Goal: Transaction & Acquisition: Obtain resource

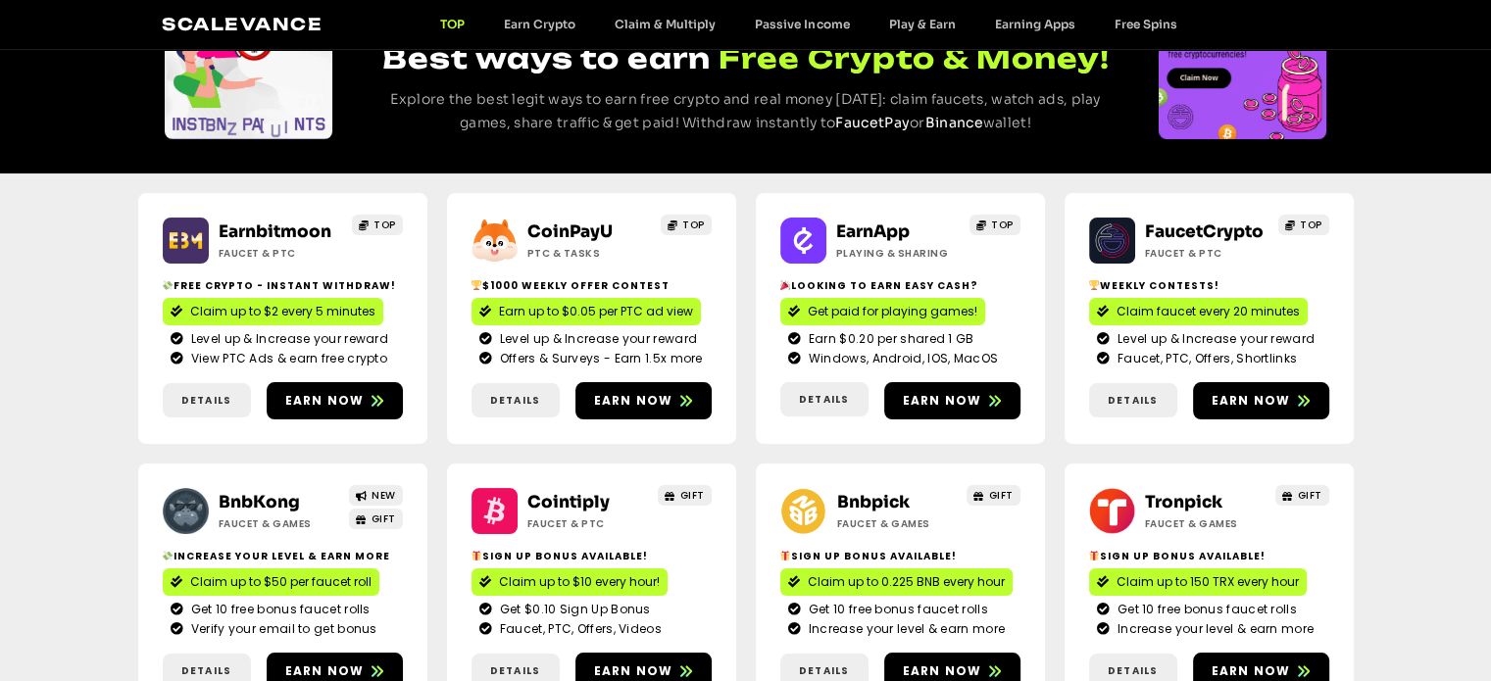
scroll to position [98, 0]
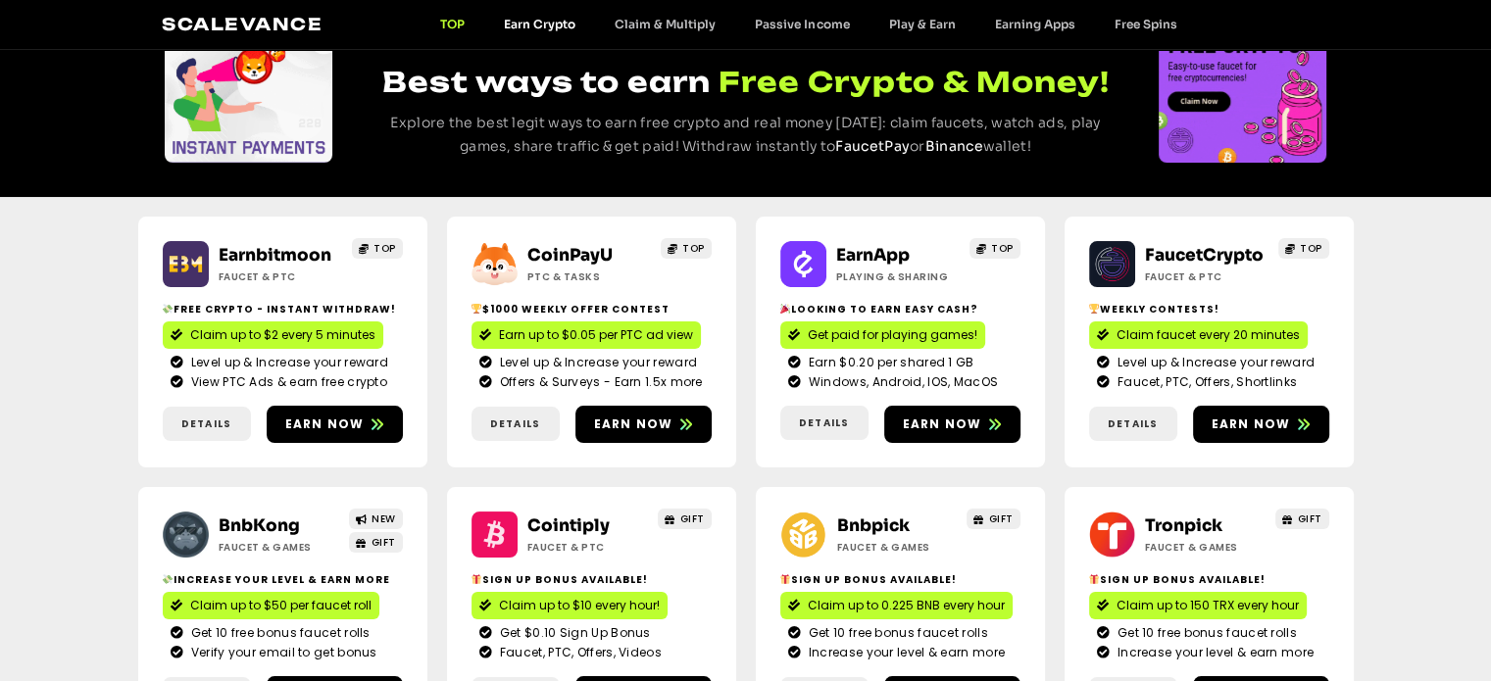
click at [533, 26] on link "Earn Crypto" at bounding box center [539, 24] width 111 height 15
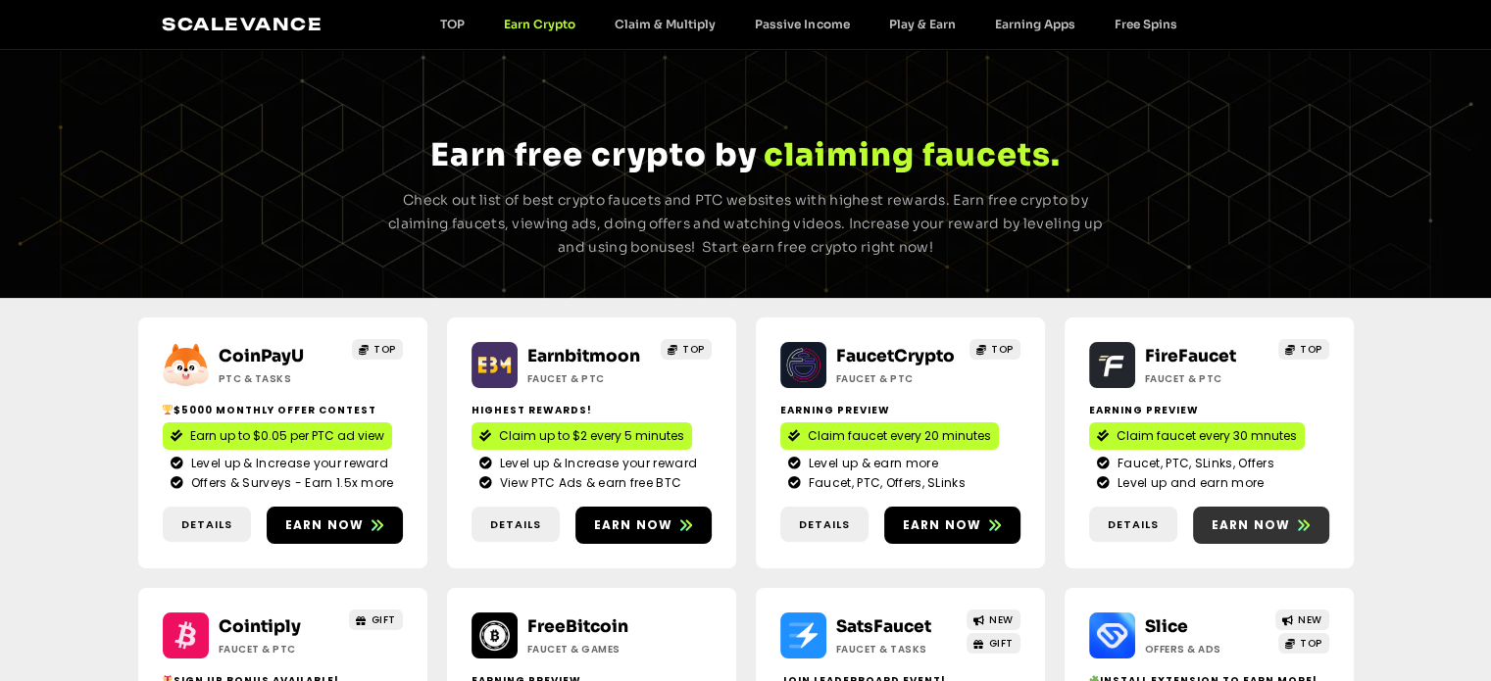
click at [1227, 519] on span "Earn now" at bounding box center [1250, 526] width 79 height 18
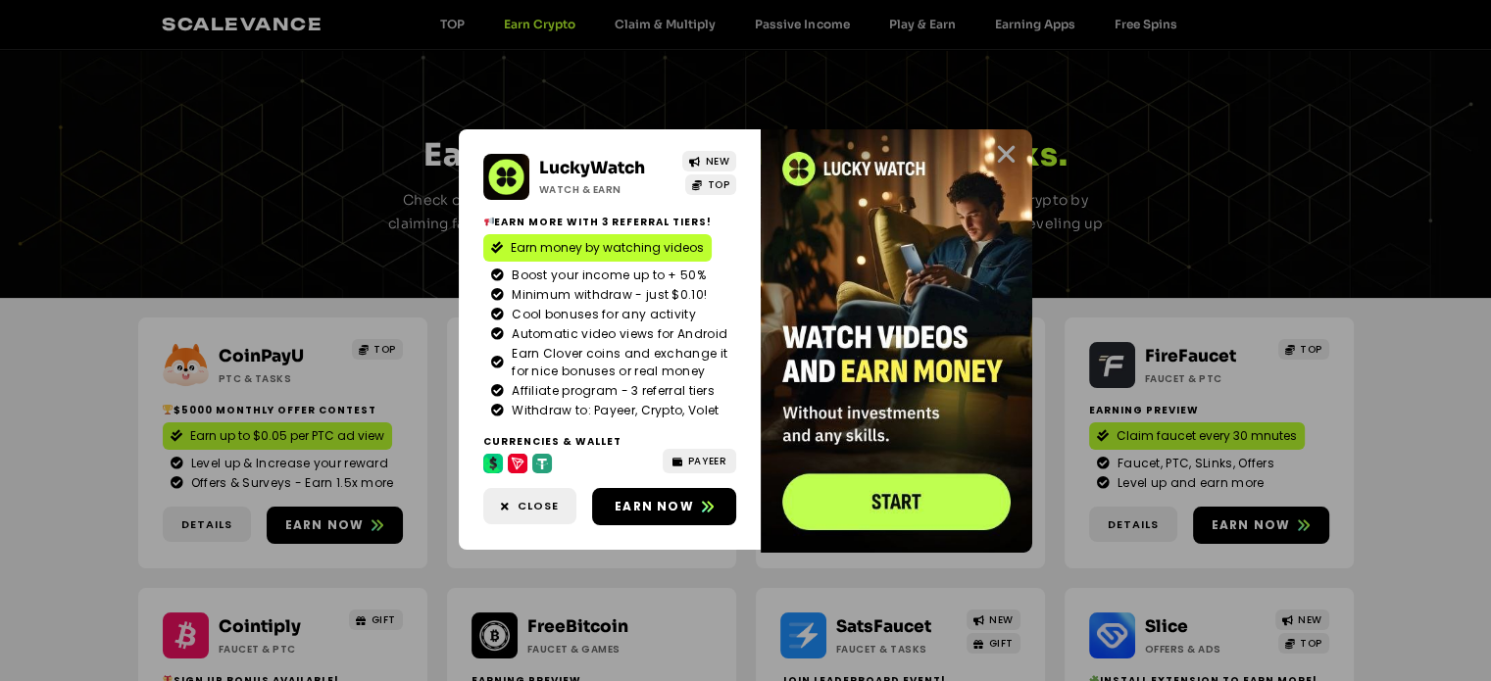
click at [1002, 153] on icon "Close" at bounding box center [1006, 154] width 25 height 25
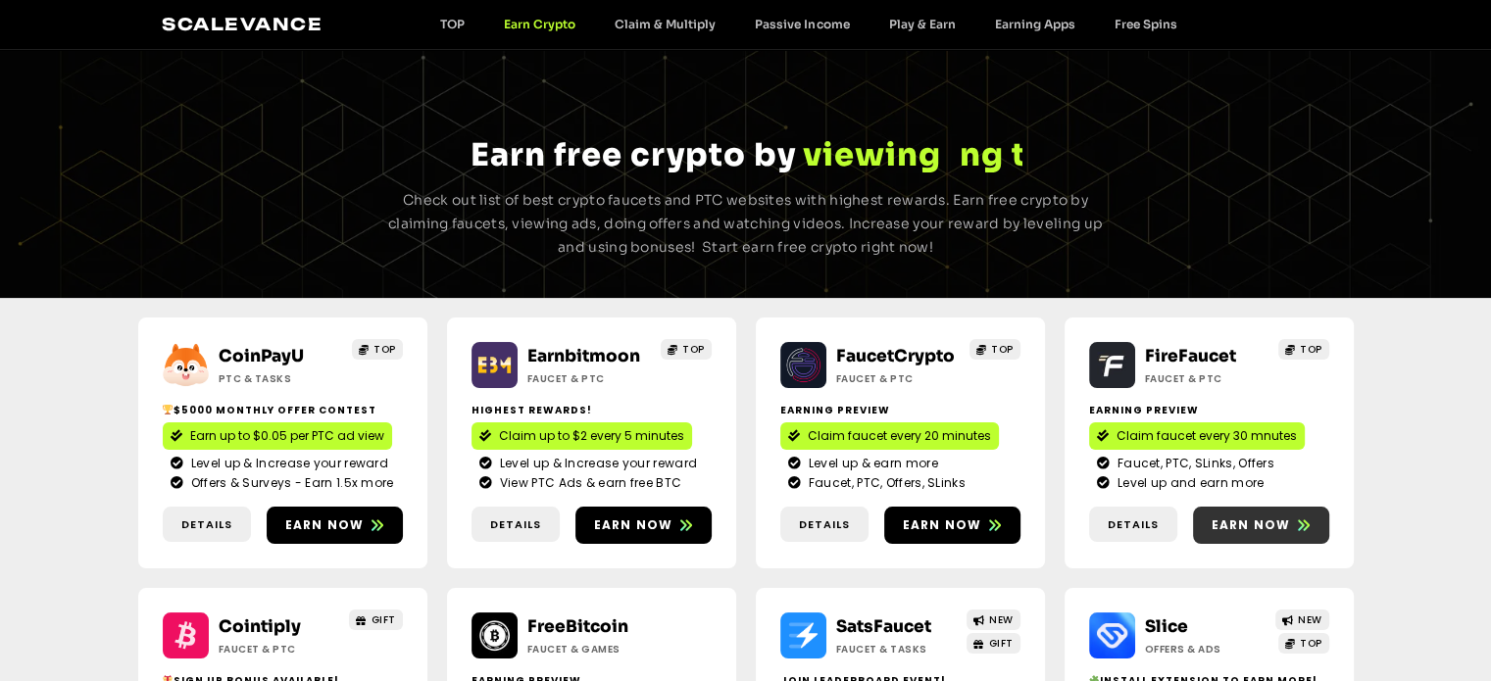
click at [1227, 524] on span "Earn now" at bounding box center [1250, 526] width 79 height 18
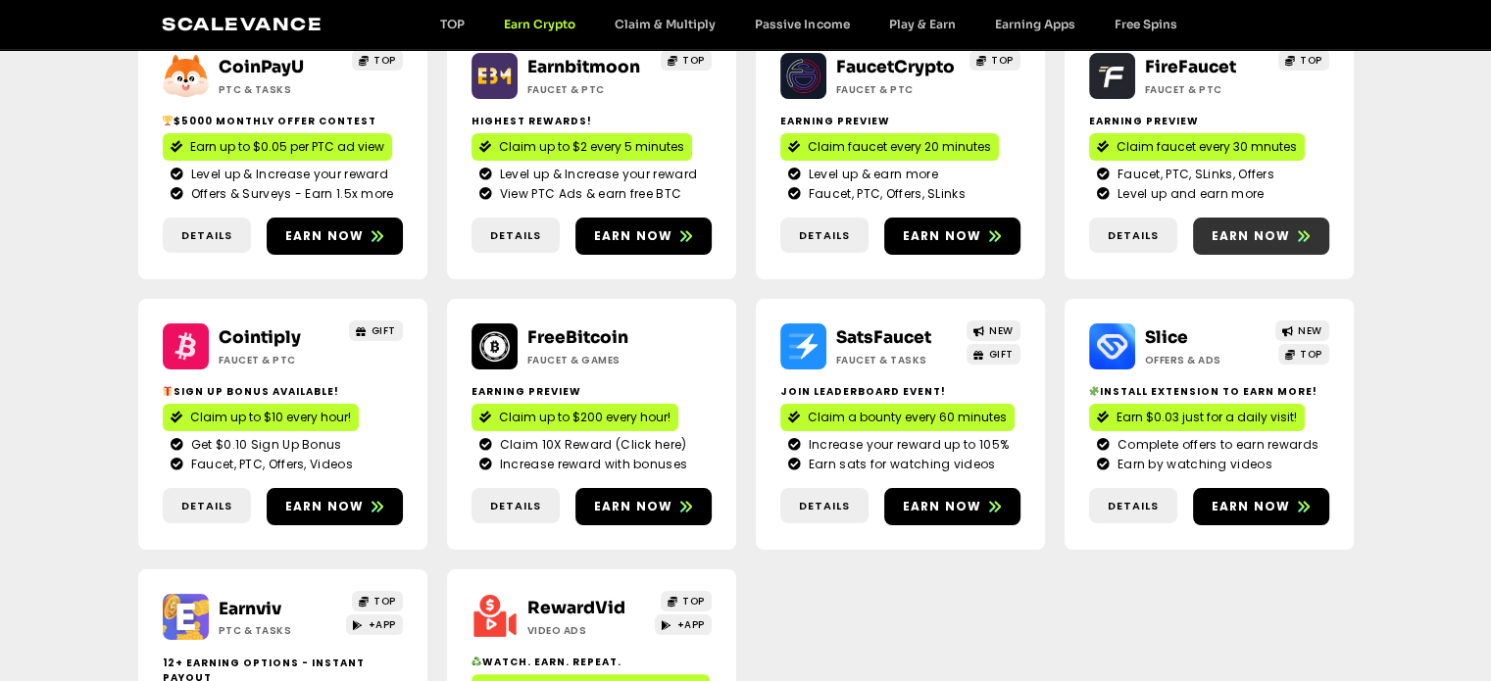
scroll to position [269, 0]
